Goal: Transaction & Acquisition: Purchase product/service

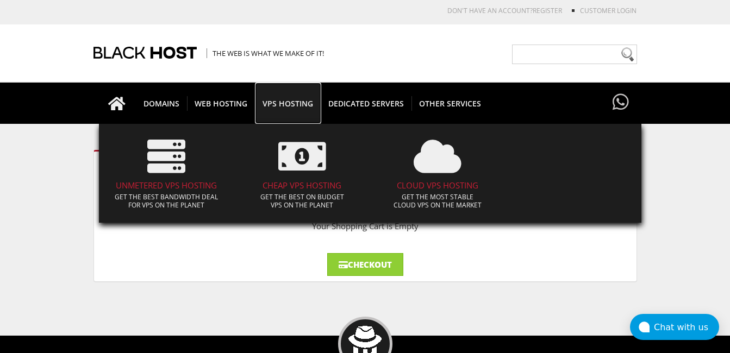
click at [288, 104] on span "VPS HOSTING" at bounding box center [288, 103] width 66 height 15
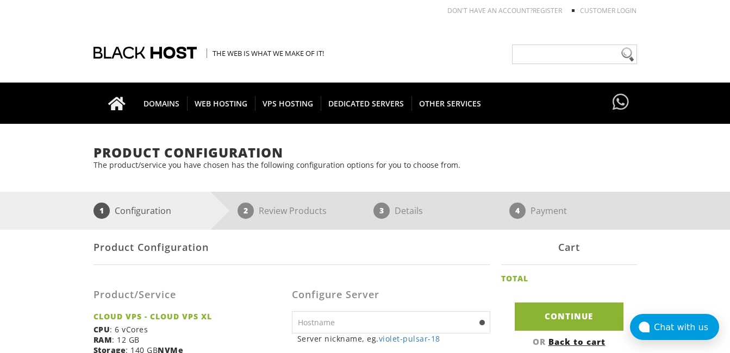
scroll to position [163, 0]
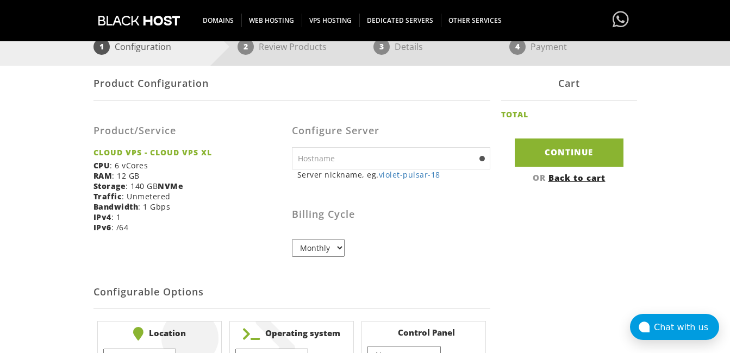
click at [551, 247] on div "Product Configuration Product/Service CLOUD VPS - CLOUD VPS XL CPU : 6 vCores R…" at bounding box center [365, 223] width 544 height 314
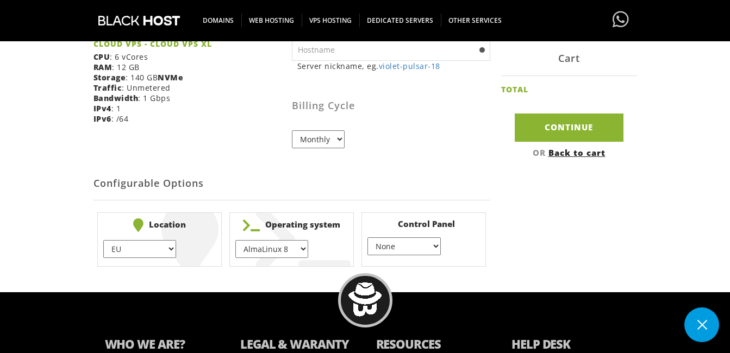
click at [168, 252] on select "EU } [GEOGRAPHIC_DATA] } [GEOGRAPHIC_DATA] } [GEOGRAPHIC_DATA] } [GEOGRAPHIC_DA…" at bounding box center [139, 249] width 73 height 18
select select "1226"
click at [103, 240] on select "EU } [GEOGRAPHIC_DATA] } [GEOGRAPHIC_DATA] } [GEOGRAPHIC_DATA] } [GEOGRAPHIC_DA…" at bounding box center [139, 249] width 73 height 18
click at [277, 251] on select "AlmaLinux 8 } AlmaLinux 9 } AlmaLinux 10 } Rocky Linux 8 } Rocky Linux 9 } Cent…" at bounding box center [271, 249] width 73 height 18
select select "1174"
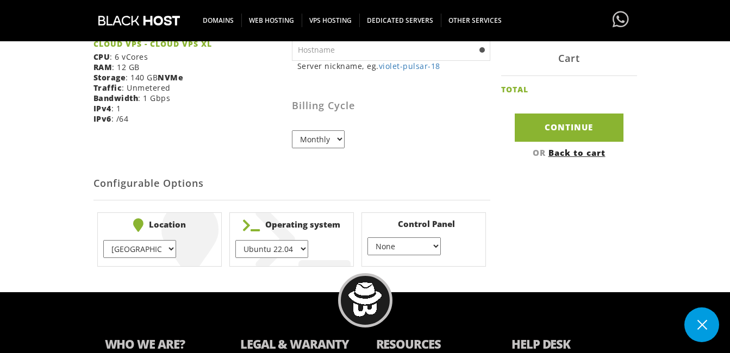
click at [235, 240] on select "AlmaLinux 8 } AlmaLinux 9 } AlmaLinux 10 } Rocky Linux 8 } Rocky Linux 9 } Cent…" at bounding box center [271, 249] width 73 height 18
click at [426, 248] on select "None } Virtualmin } Cpanel } DirectAdmin }" at bounding box center [403, 247] width 73 height 18
select select "256"
click at [367, 238] on select "None } Virtualmin } Cpanel } DirectAdmin }" at bounding box center [403, 247] width 73 height 18
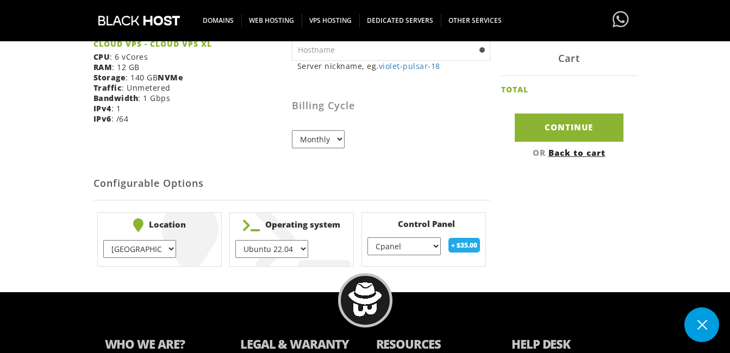
scroll to position [163, 0]
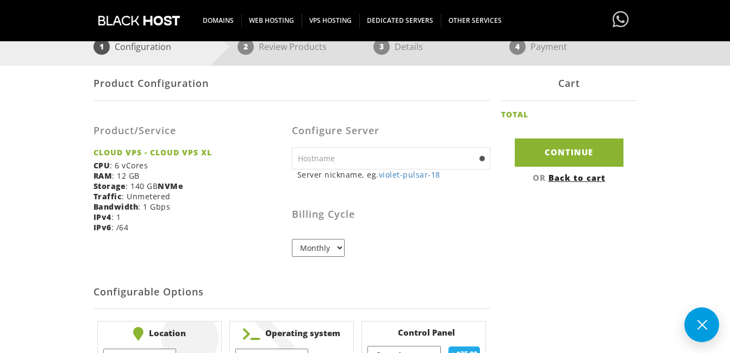
click at [429, 160] on input "text" at bounding box center [391, 158] width 198 height 22
click at [441, 161] on input "text" at bounding box center [391, 158] width 198 height 22
click at [320, 158] on input "text" at bounding box center [391, 158] width 198 height 22
click at [394, 158] on input "server nickname, eg." at bounding box center [391, 158] width 198 height 22
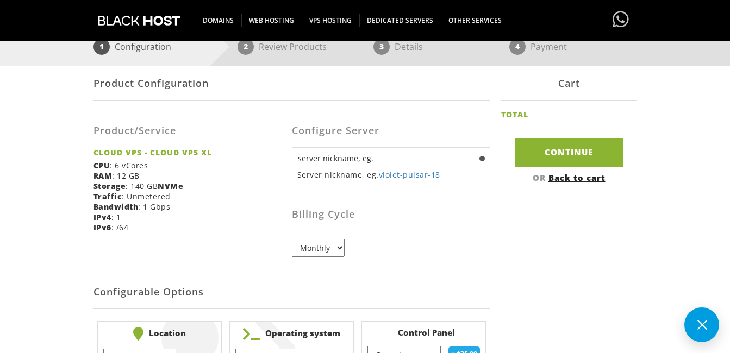
paste input "golden-sunet-19"
click at [479, 120] on div "Configure Server server nickname, eg. golden-sunet-19 Server nickname, eg. viol…" at bounding box center [391, 187] width 198 height 156
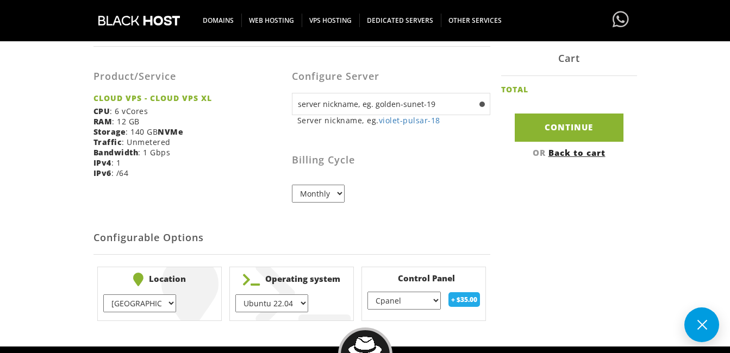
scroll to position [272, 0]
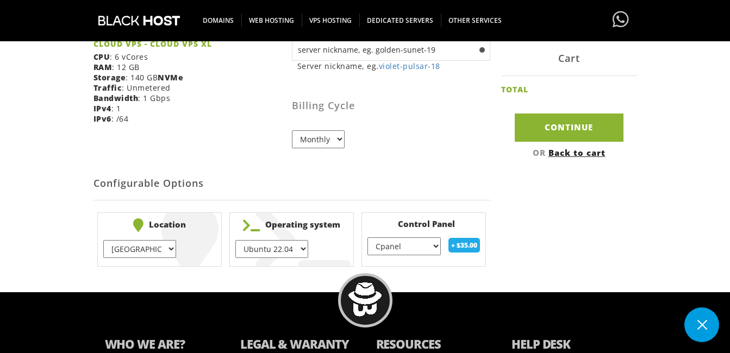
click at [455, 125] on div "Billing Cycle Monthly" at bounding box center [391, 113] width 198 height 69
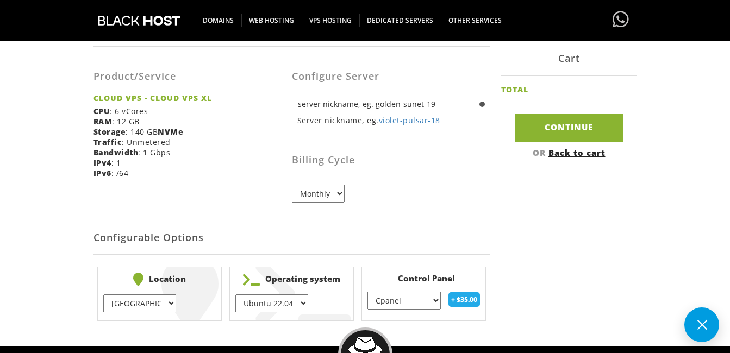
scroll to position [163, 0]
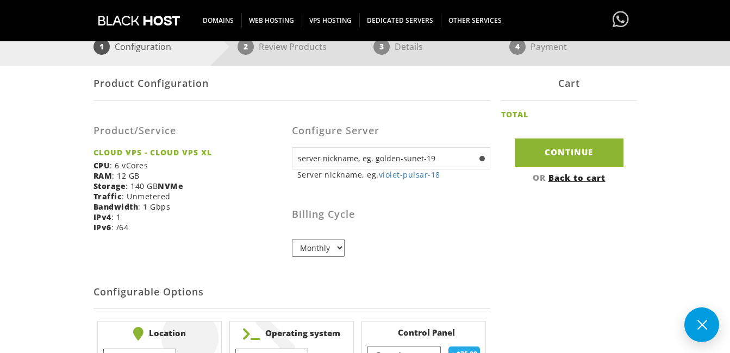
click at [483, 159] on span at bounding box center [481, 158] width 5 height 5
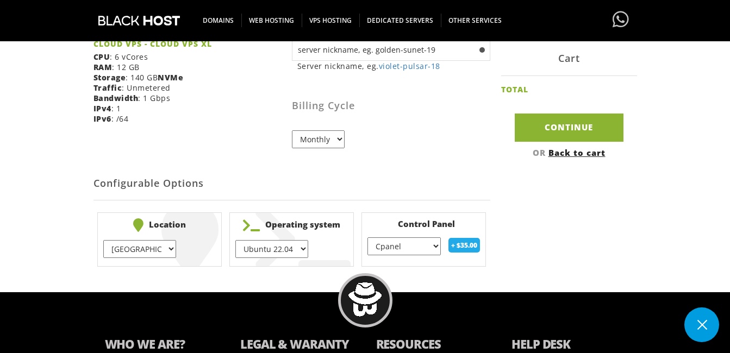
scroll to position [326, 0]
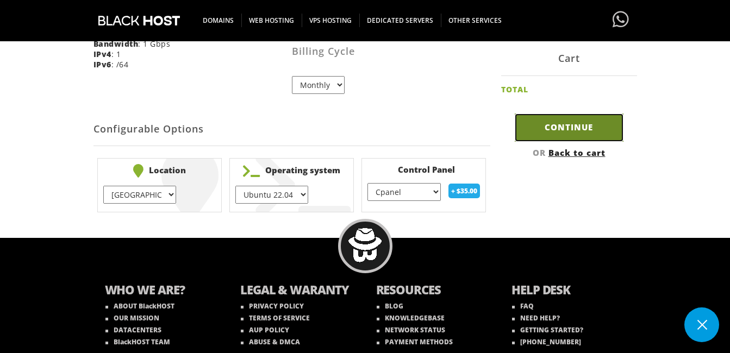
click at [545, 123] on input "Continue" at bounding box center [569, 128] width 109 height 28
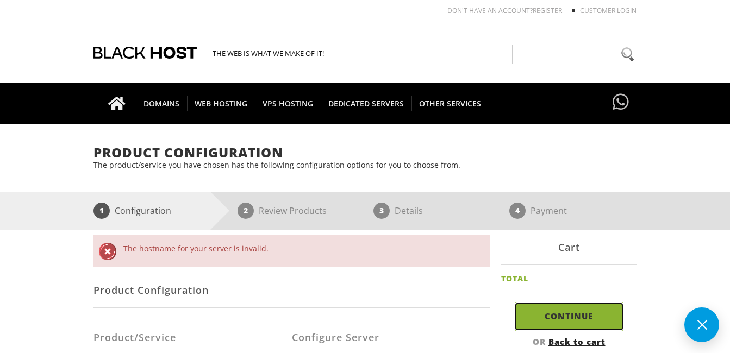
scroll to position [109, 0]
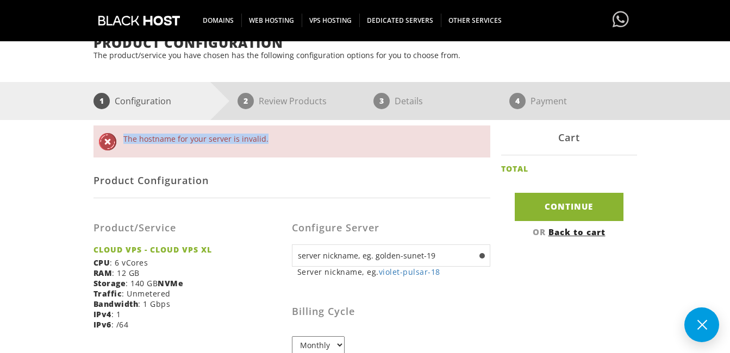
drag, startPoint x: 271, startPoint y: 139, endPoint x: 96, endPoint y: 139, distance: 174.5
click at [96, 139] on div "The hostname for your server is invalid." at bounding box center [291, 142] width 397 height 32
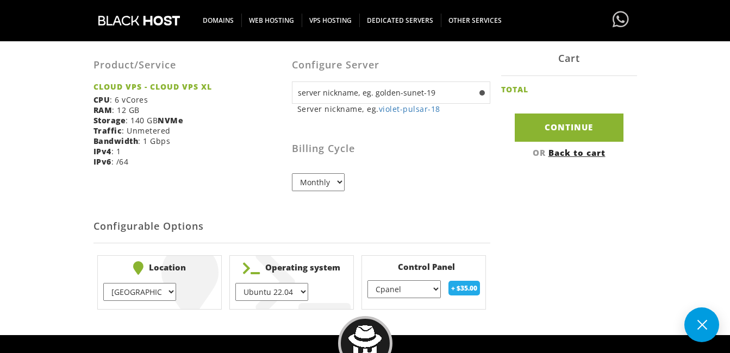
scroll to position [217, 0]
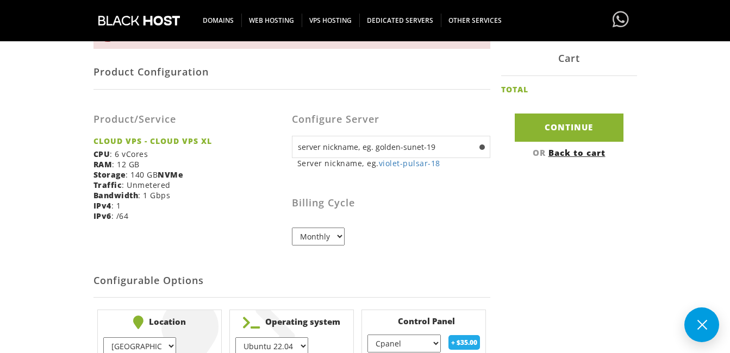
click at [373, 150] on input "server nickname, eg. golden-sunet-19" at bounding box center [391, 147] width 198 height 22
click at [301, 145] on input "server nickname, eg. golden-sunet-19" at bounding box center [391, 147] width 198 height 22
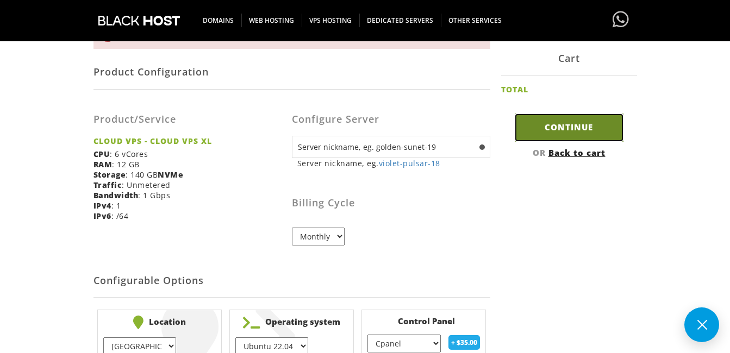
click at [566, 130] on input "Continue" at bounding box center [569, 128] width 109 height 28
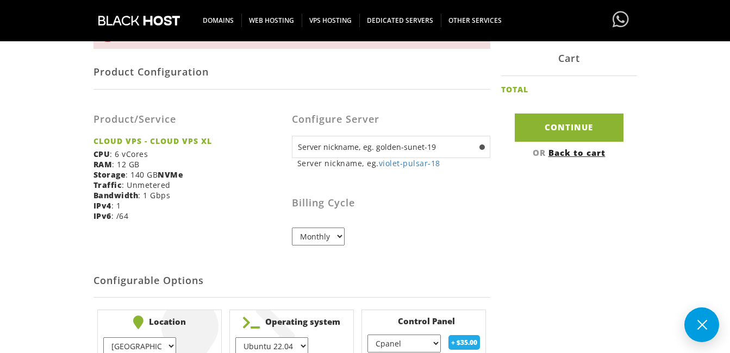
click at [477, 147] on input "Server nickname, eg. golden-sunet-19" at bounding box center [391, 147] width 198 height 22
click at [486, 146] on input "Server nickname, eg. golden-sunet-19" at bounding box center [391, 147] width 198 height 22
click at [479, 147] on span at bounding box center [481, 147] width 5 height 5
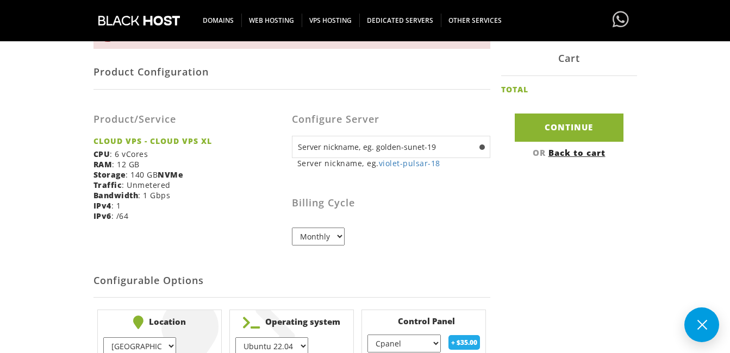
click at [390, 149] on input "Server nickname, eg. golden-sunet-19" at bounding box center [391, 147] width 198 height 22
drag, startPoint x: 420, startPoint y: 143, endPoint x: 487, endPoint y: 154, distance: 68.2
click at [423, 145] on input "Server nickname, eg. golden-sunet-19" at bounding box center [391, 147] width 198 height 22
click at [436, 147] on input "Server nickname, eg. golden-sunet-19" at bounding box center [391, 147] width 198 height 22
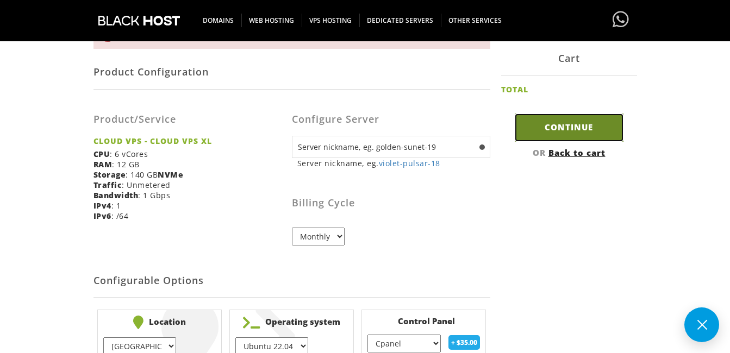
click at [563, 133] on input "Continue" at bounding box center [569, 128] width 109 height 28
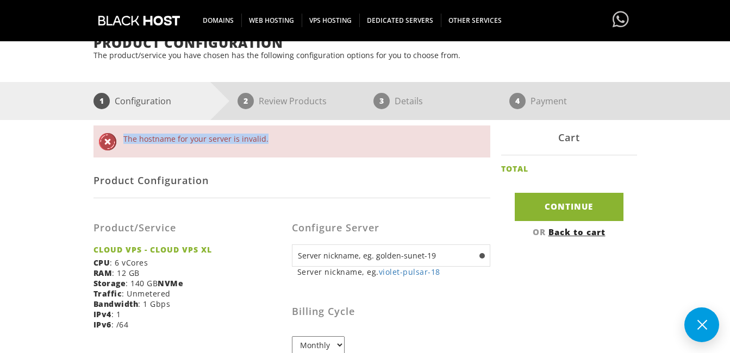
drag, startPoint x: 264, startPoint y: 141, endPoint x: 116, endPoint y: 139, distance: 147.9
click at [116, 139] on div "The hostname for your server is invalid." at bounding box center [291, 142] width 397 height 32
copy li "The hostname for your server is invalid."
click at [445, 178] on div "Product Configuration" at bounding box center [291, 180] width 397 height 35
drag, startPoint x: 368, startPoint y: 256, endPoint x: 276, endPoint y: 259, distance: 91.9
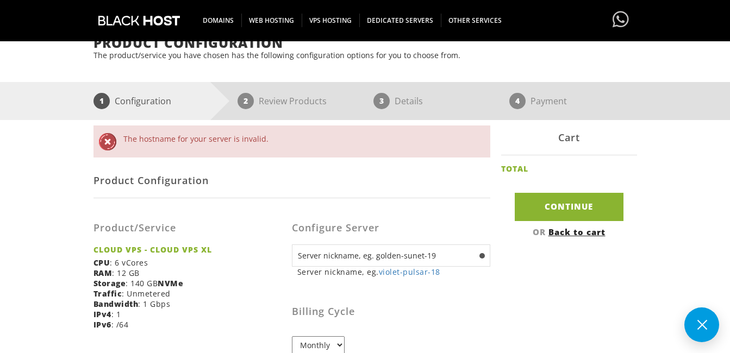
click at [276, 259] on form "The hostname for your server is invalid. Product Configuration Product/Service …" at bounding box center [291, 301] width 397 height 351
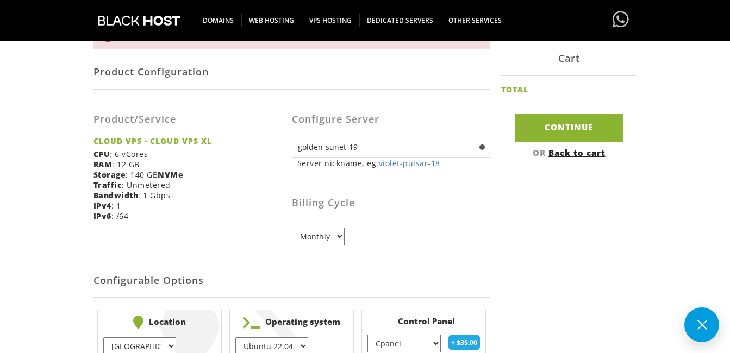
scroll to position [326, 0]
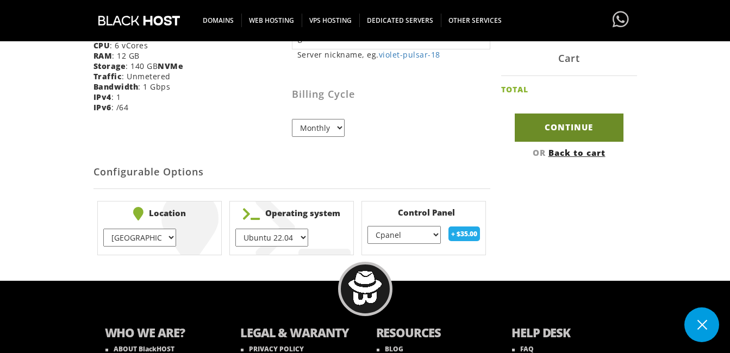
type input "golden-sunet-19"
click at [558, 123] on input "Continue" at bounding box center [569, 128] width 109 height 28
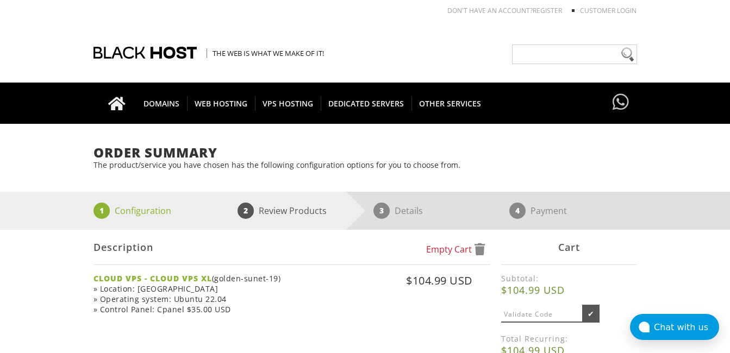
scroll to position [54, 0]
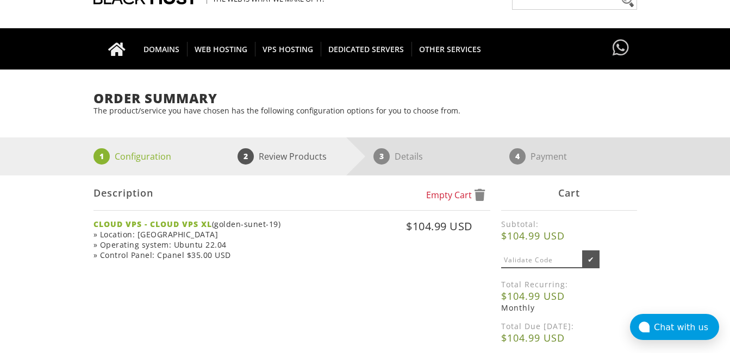
click at [526, 109] on p "The product/service you have chosen has the following configuration options for…" at bounding box center [365, 110] width 544 height 10
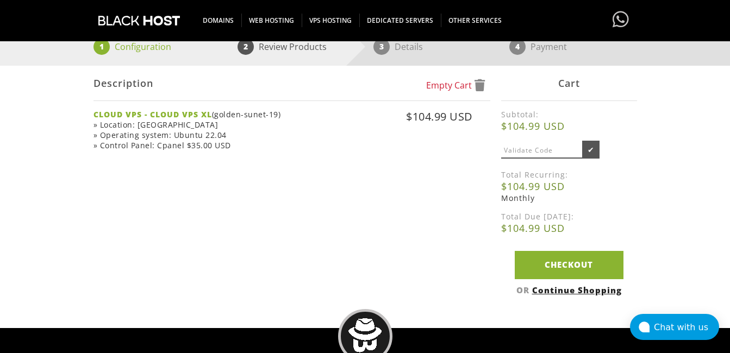
scroll to position [217, 0]
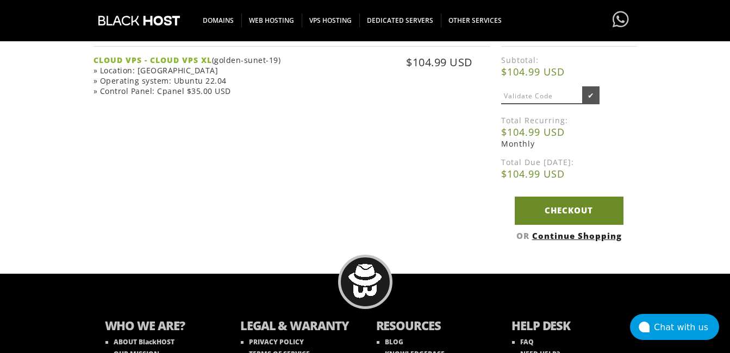
click at [582, 211] on link "Checkout" at bounding box center [569, 211] width 109 height 28
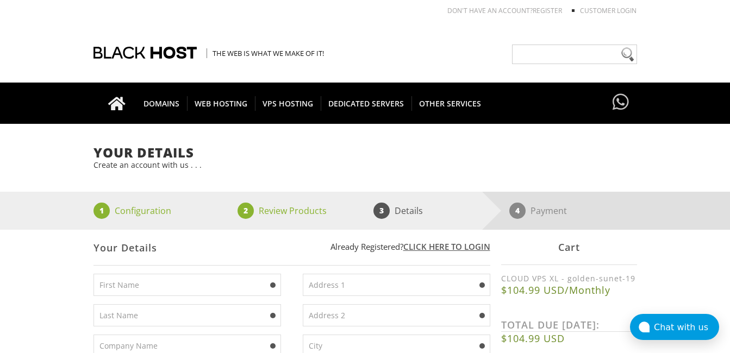
scroll to position [109, 0]
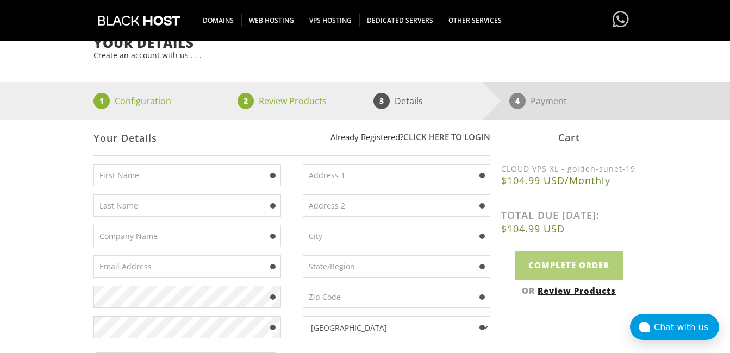
click at [208, 173] on input "text" at bounding box center [187, 175] width 188 height 22
type input "Lois"
type input "Montag"
type input "whoxspeed@gmail.com"
type input "206 Tall Timber Drive"
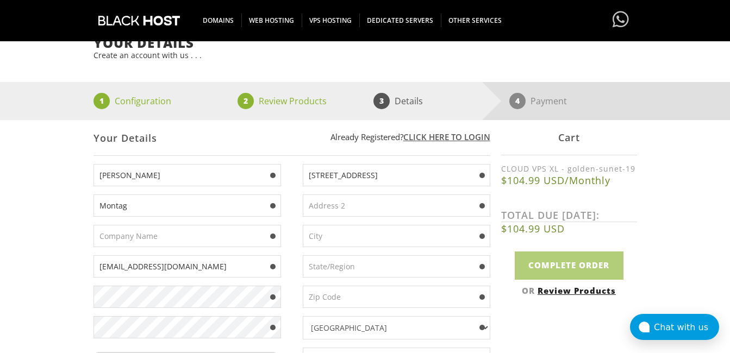
type input "206 Tall Timber Drive"
type input "Johnstown"
type input "15904"
type input "814-266-6247"
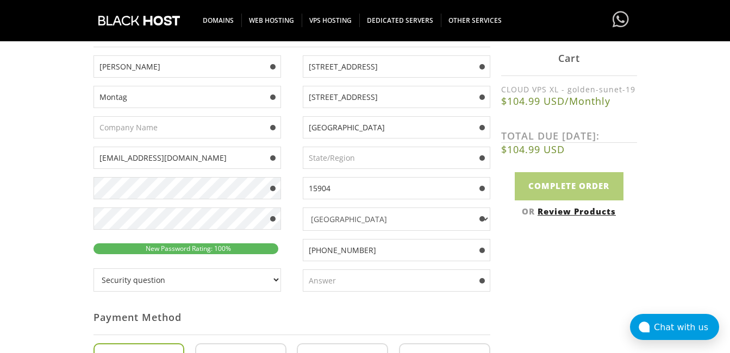
click at [35, 187] on div "Your Details Create an account with us . . . 1 Configuration 2 Review Products …" at bounding box center [365, 247] width 730 height 640
click at [235, 278] on select "Security question What's your favorite color? What is the first name of the per…" at bounding box center [187, 280] width 188 height 23
select select "1"
click at [93, 269] on select "Security question What's your favorite color? What is the first name of the per…" at bounding box center [187, 280] width 188 height 23
click at [378, 283] on input "text" at bounding box center [397, 281] width 188 height 22
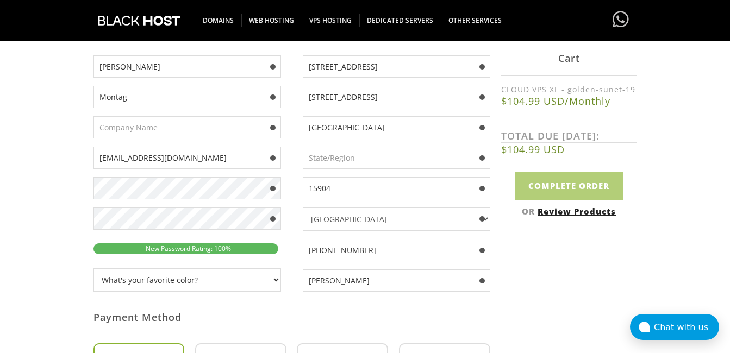
scroll to position [109, 0]
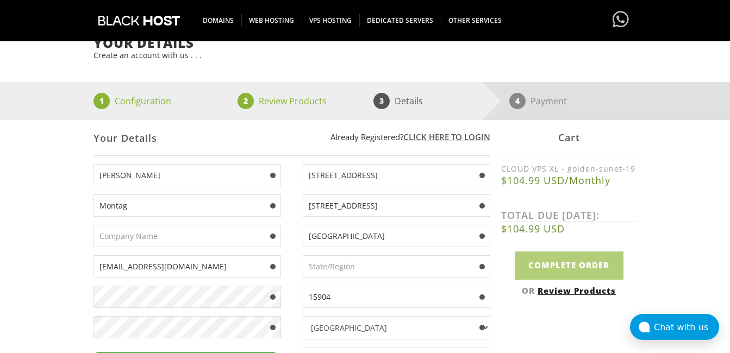
type input "Umang"
click at [366, 261] on input "text" at bounding box center [397, 266] width 188 height 22
type input "Pennsylvania"
type input "Lazarus"
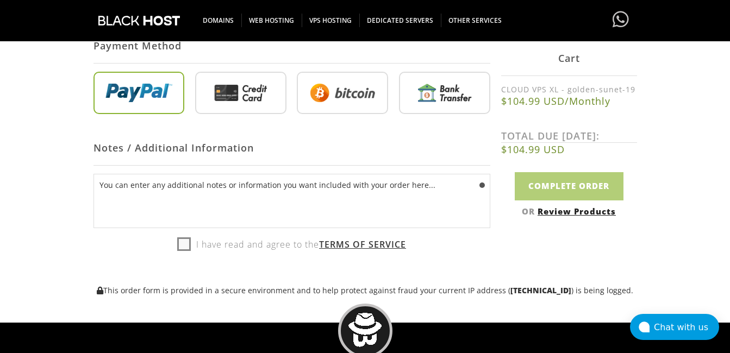
scroll to position [544, 0]
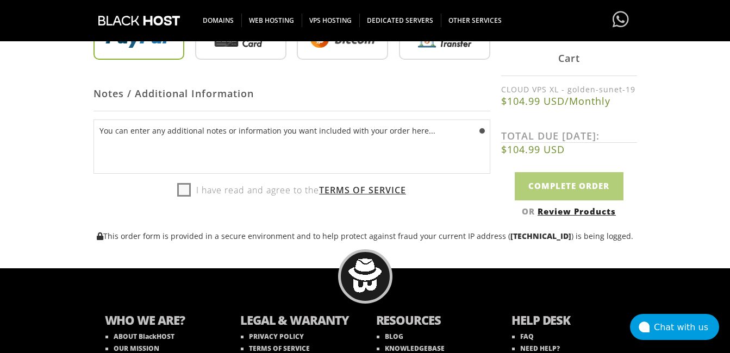
click at [180, 190] on label "I have read and agree to the Terms of Service" at bounding box center [291, 190] width 229 height 16
checkbox input "true"
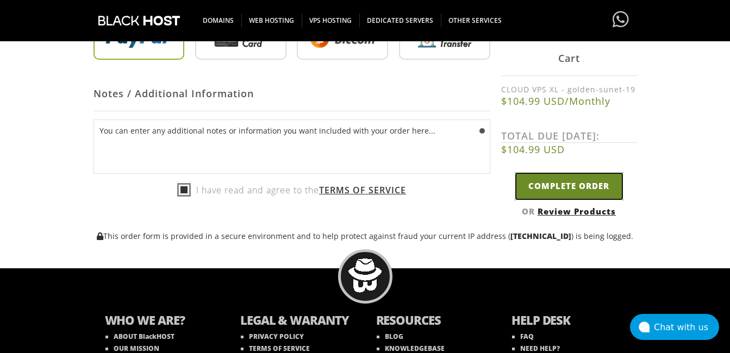
click at [549, 177] on input "Complete Order" at bounding box center [569, 186] width 109 height 28
type input "Please Wait..."
